Goal: Information Seeking & Learning: Learn about a topic

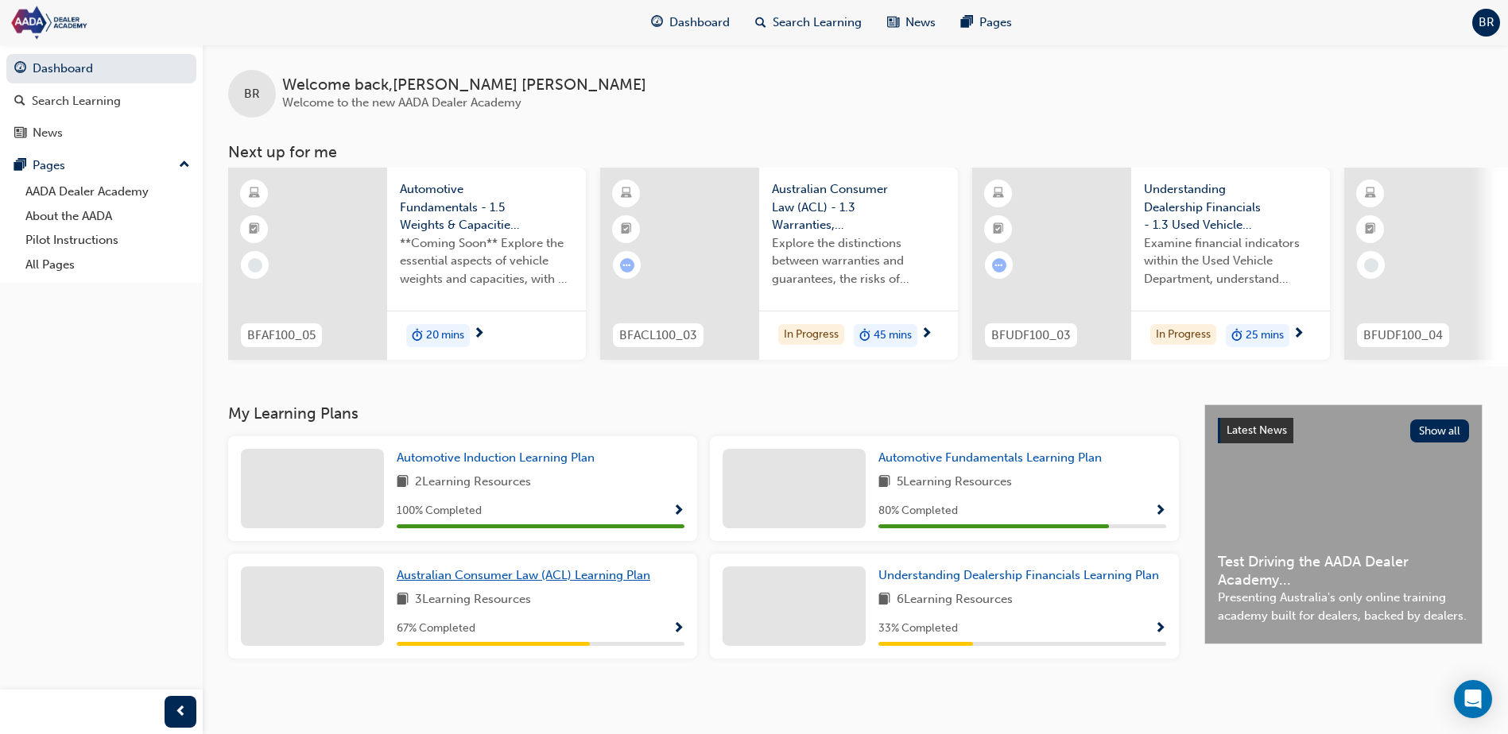
click at [598, 583] on span "Australian Consumer Law (ACL) Learning Plan" at bounding box center [524, 575] width 254 height 14
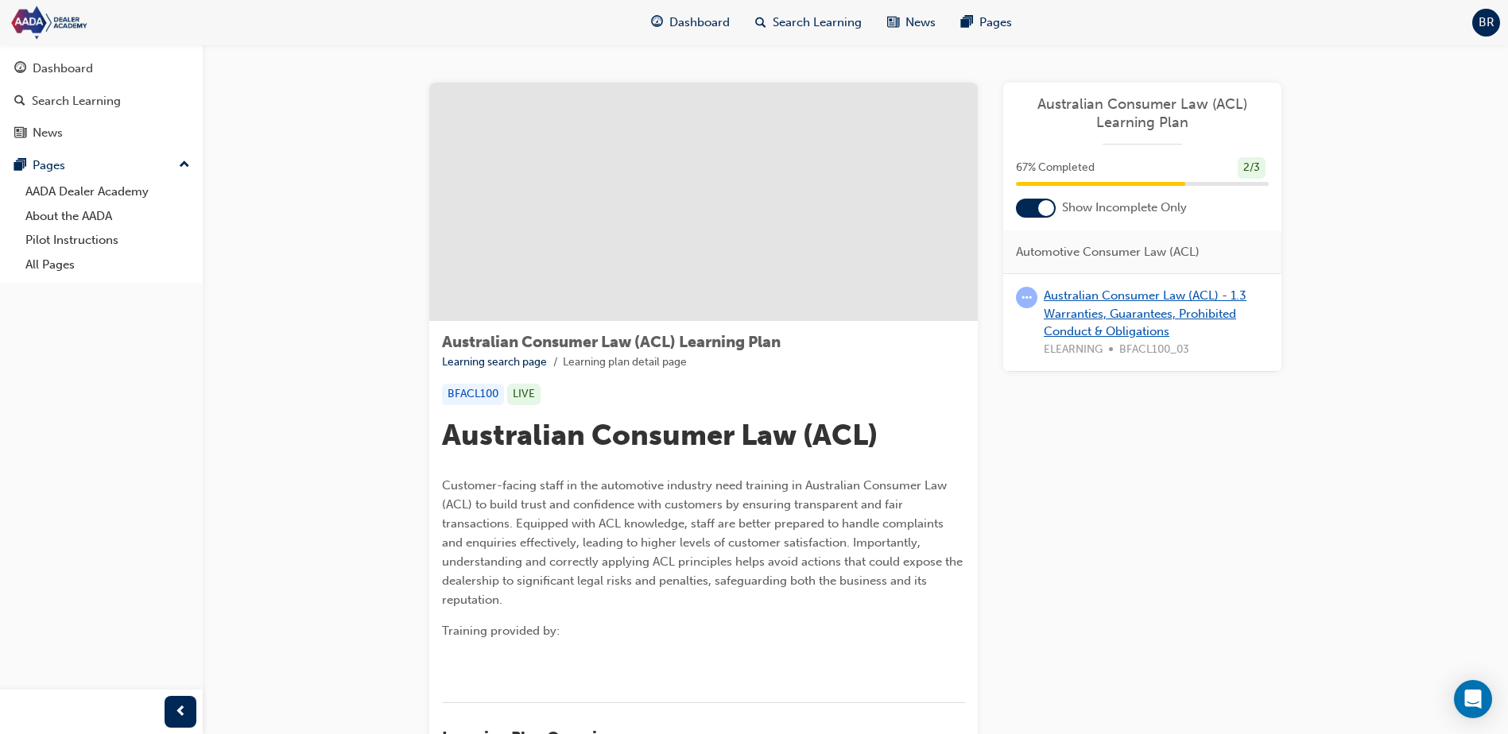
click at [1090, 307] on link "Australian Consumer Law (ACL) - 1.3 Warranties, Guarantees, Prohibited Conduct …" at bounding box center [1145, 314] width 203 height 50
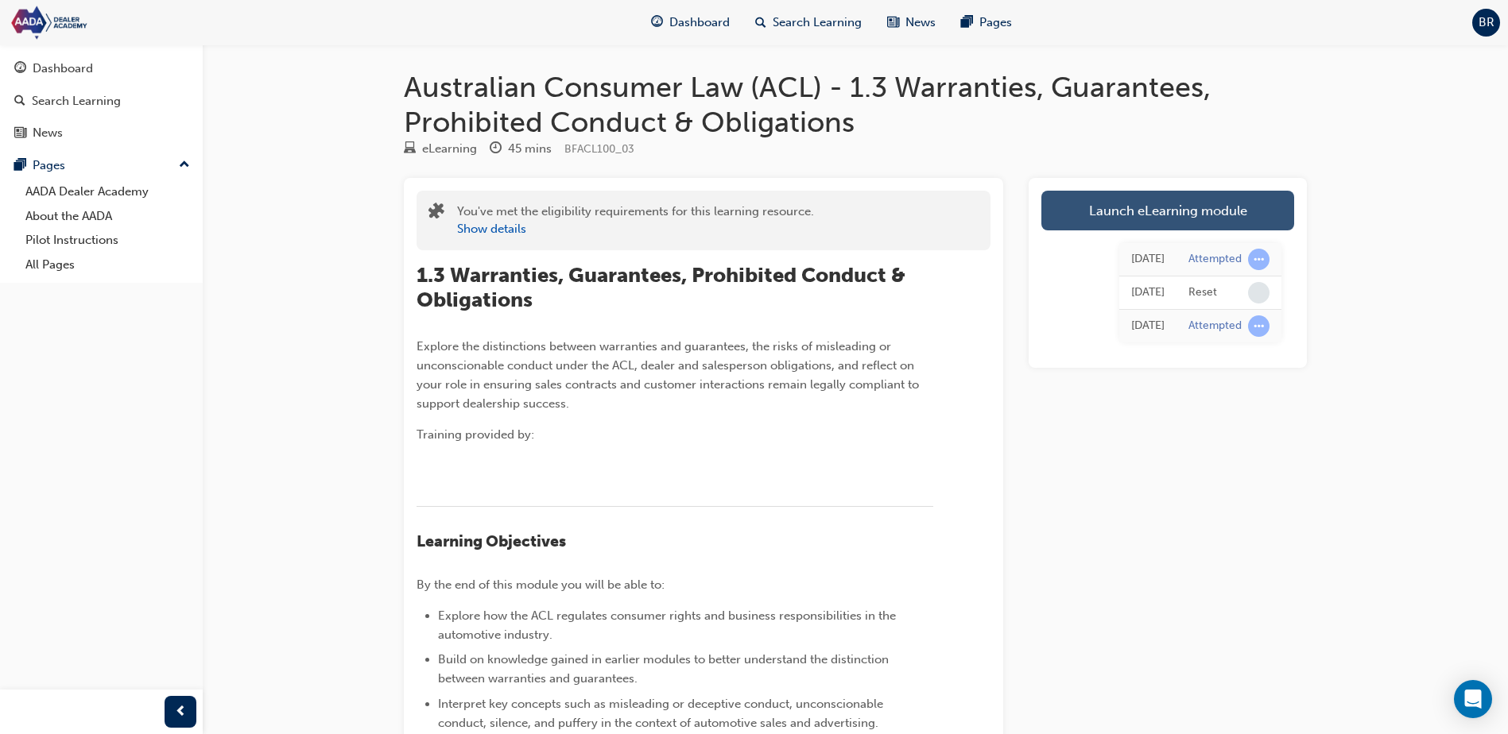
click at [1146, 219] on link "Launch eLearning module" at bounding box center [1167, 211] width 253 height 40
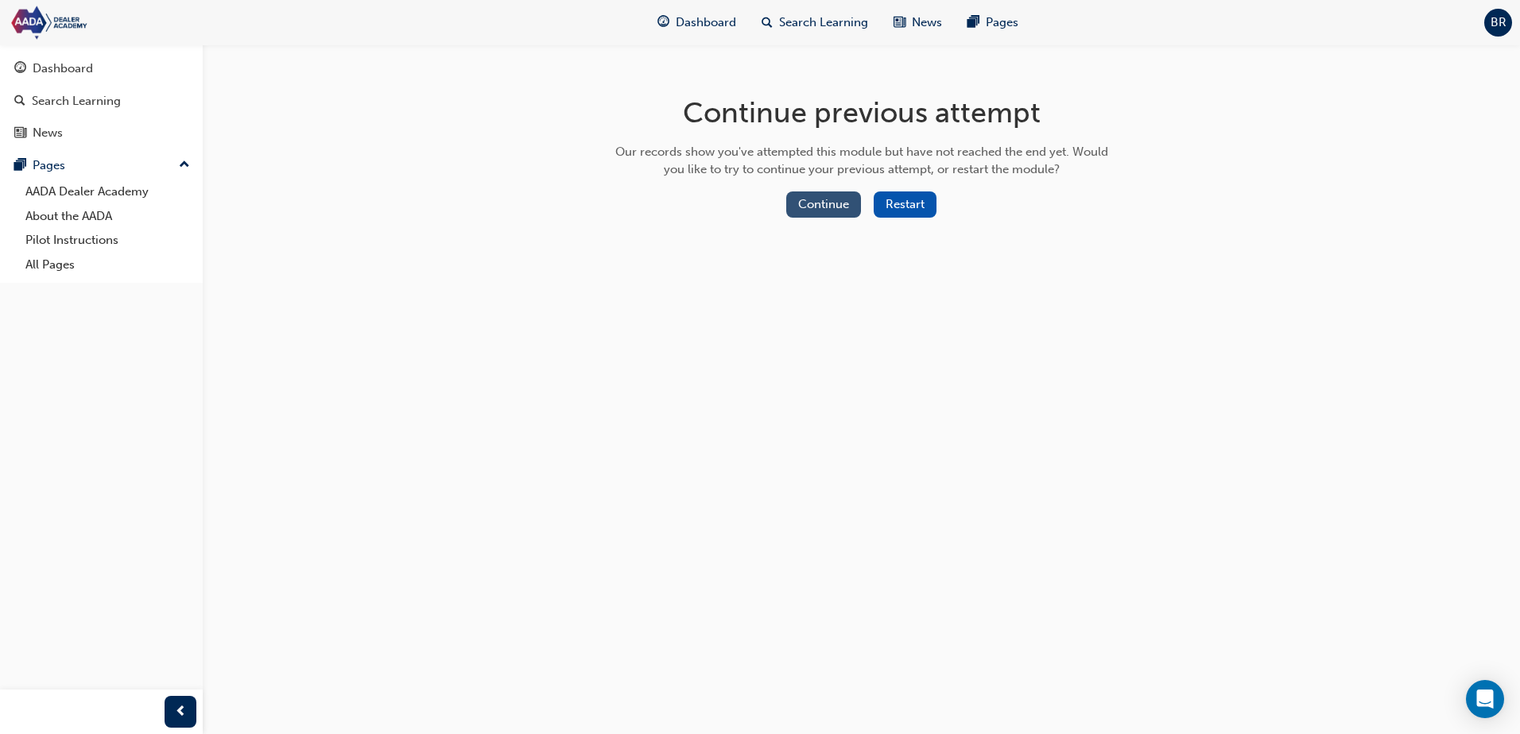
click at [858, 207] on button "Continue" at bounding box center [823, 205] width 75 height 26
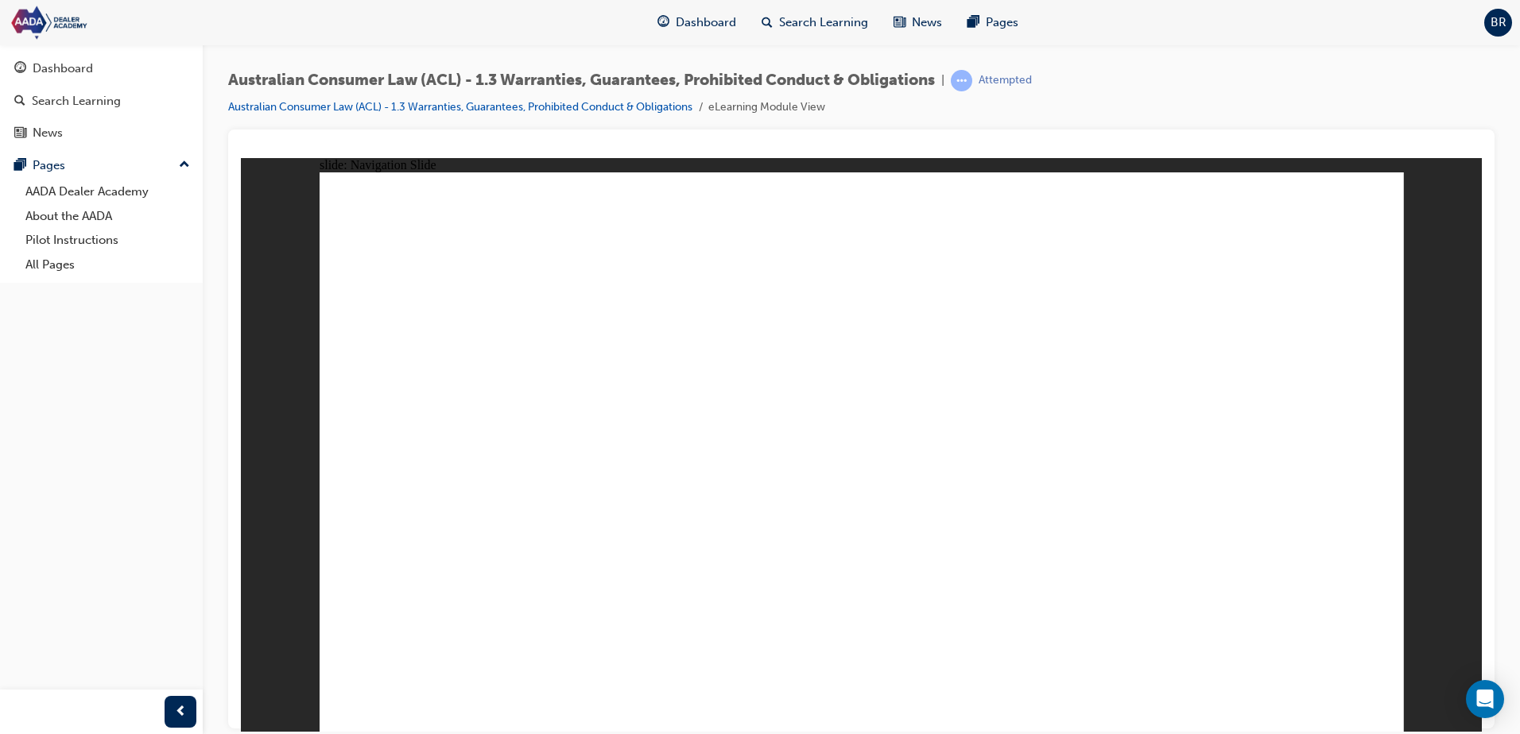
drag, startPoint x: 778, startPoint y: 297, endPoint x: 788, endPoint y: 297, distance: 10.3
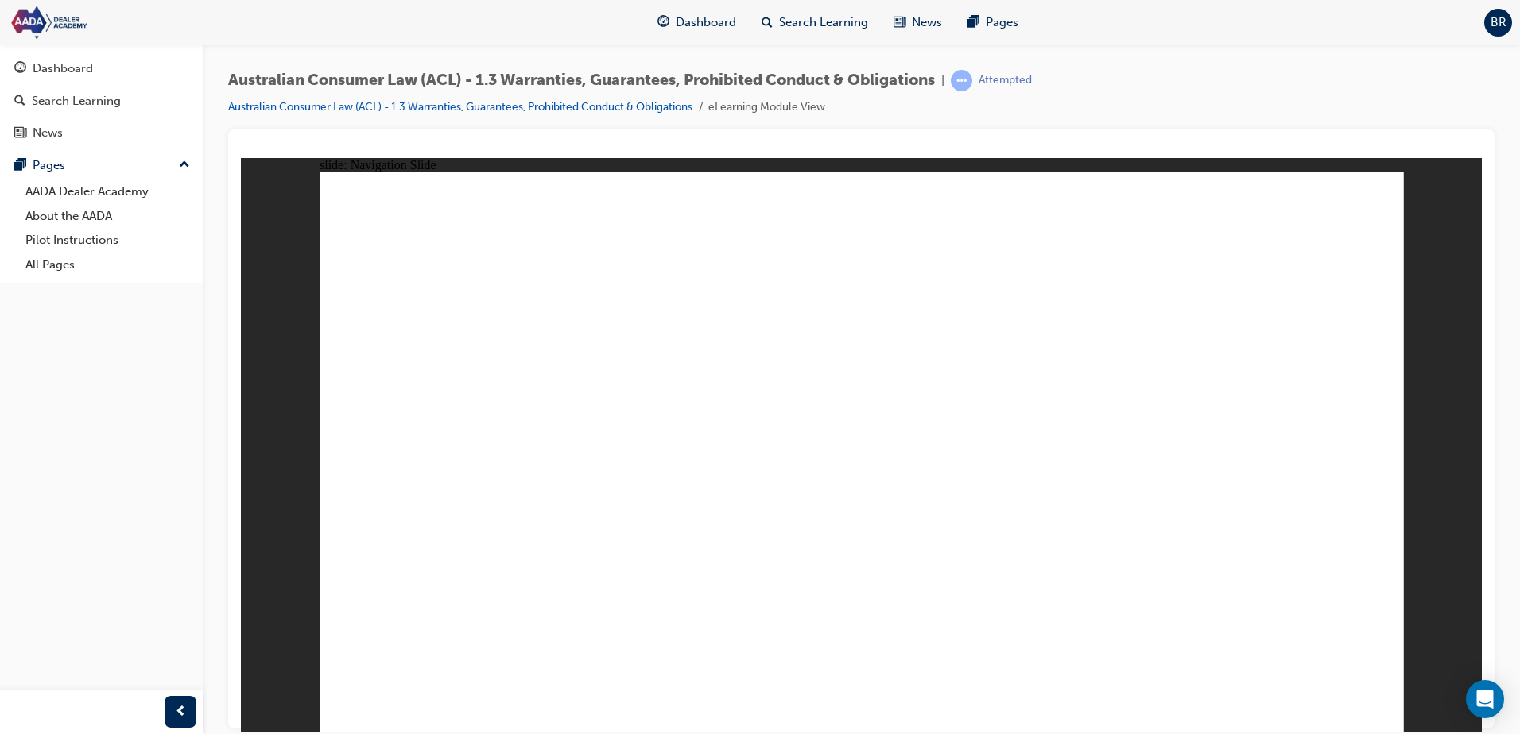
drag, startPoint x: 952, startPoint y: 654, endPoint x: 957, endPoint y: 664, distance: 11.4
drag, startPoint x: 982, startPoint y: 676, endPoint x: 1337, endPoint y: 645, distance: 355.9
